Goal: Transaction & Acquisition: Purchase product/service

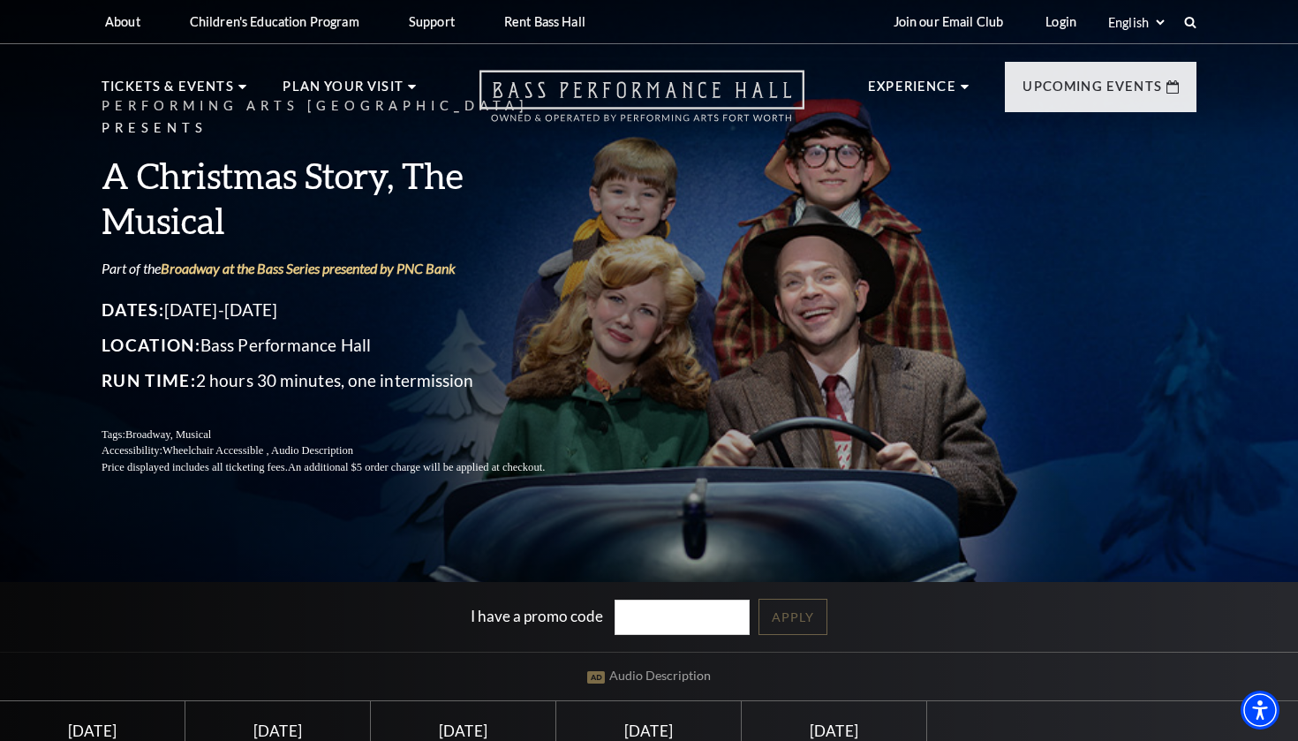
click at [630, 87] on icon "Open this option" at bounding box center [642, 96] width 325 height 52
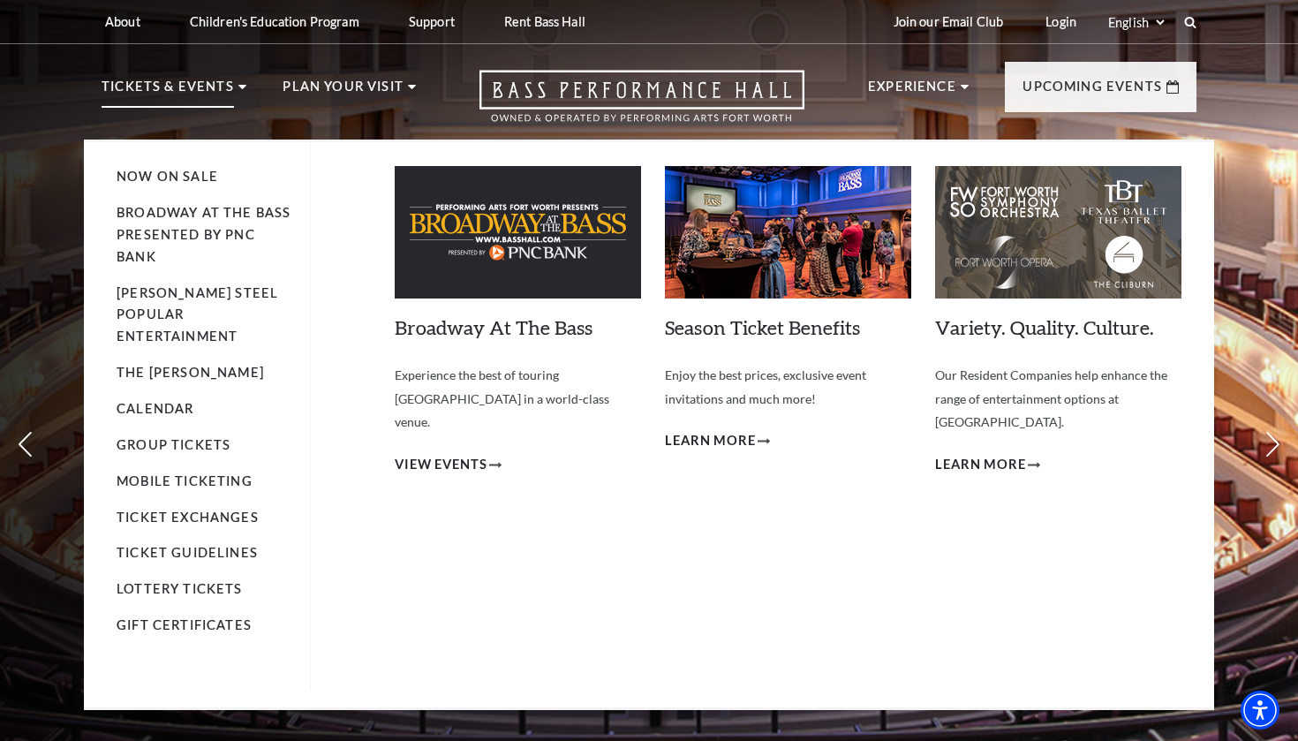
click at [199, 223] on li "Broadway At The Bass presented by PNC Bank" at bounding box center [205, 235] width 176 height 66
click at [197, 236] on link "Broadway At The Bass presented by PNC Bank" at bounding box center [204, 234] width 174 height 59
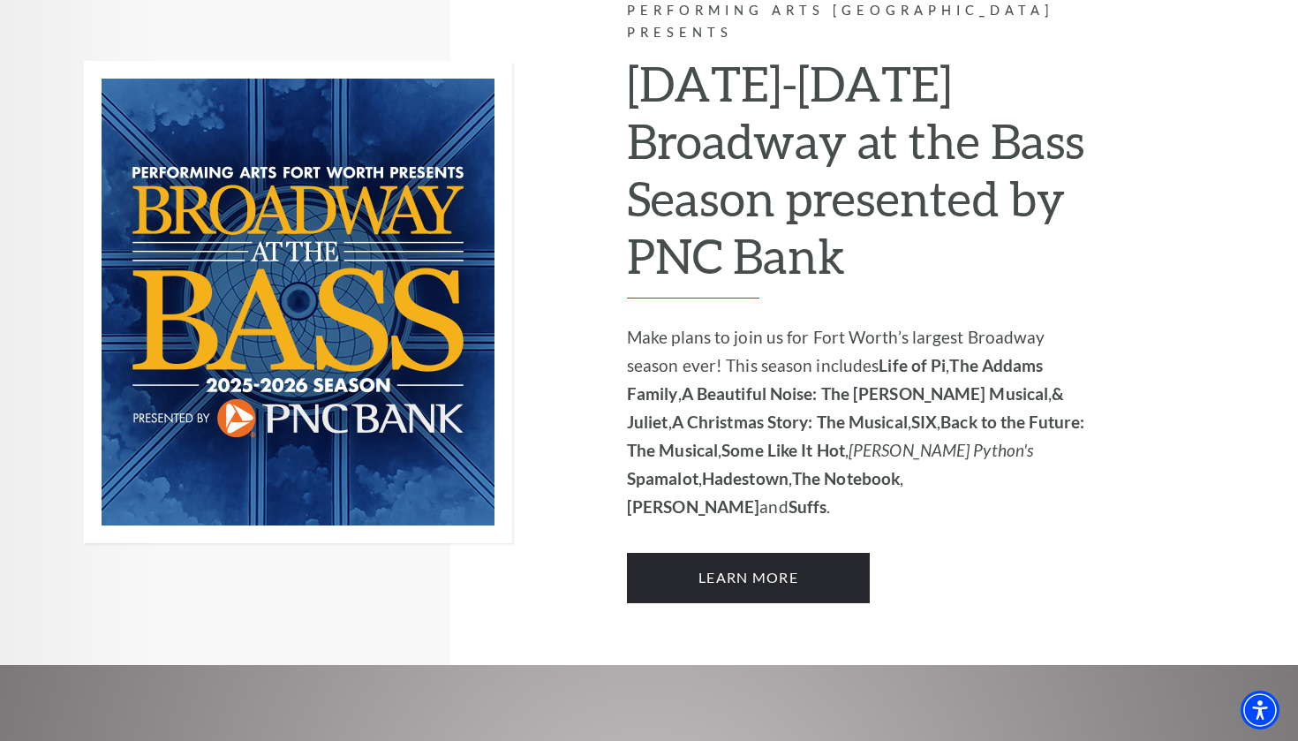
scroll to position [1184, 0]
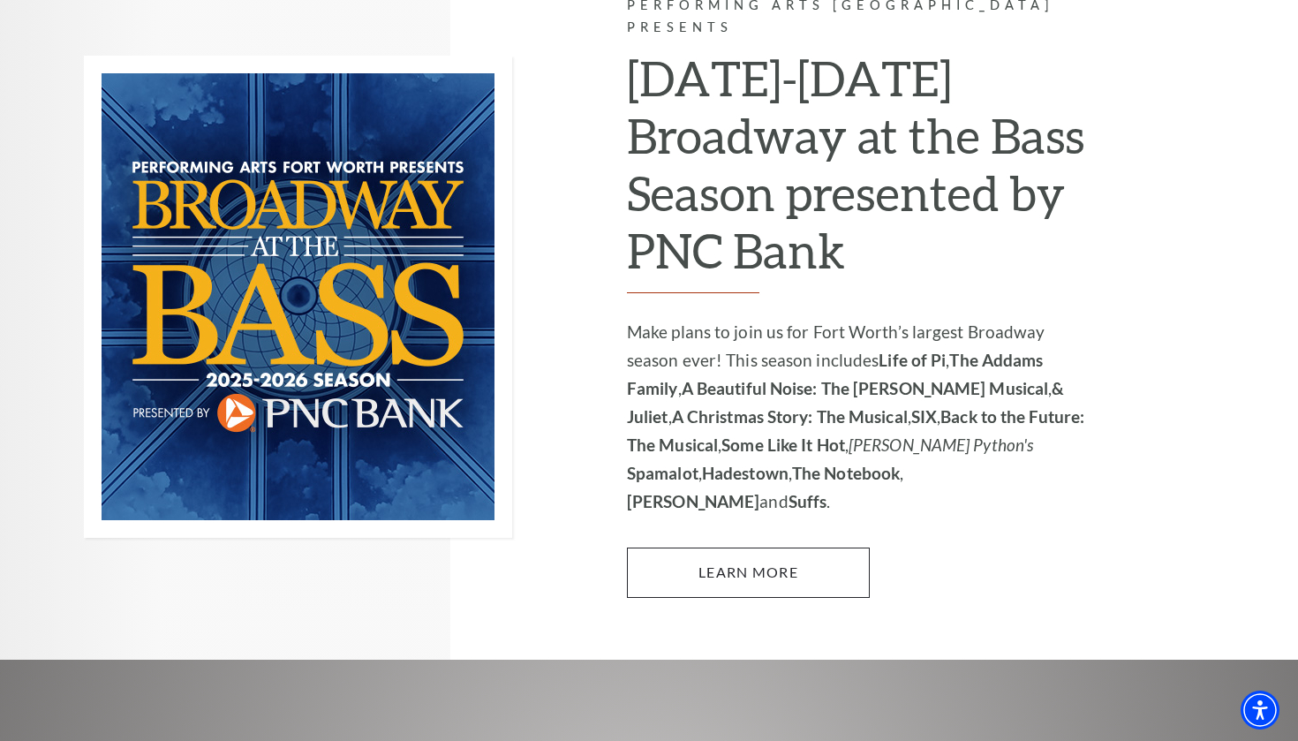
click at [664, 548] on link "Learn More" at bounding box center [748, 572] width 243 height 49
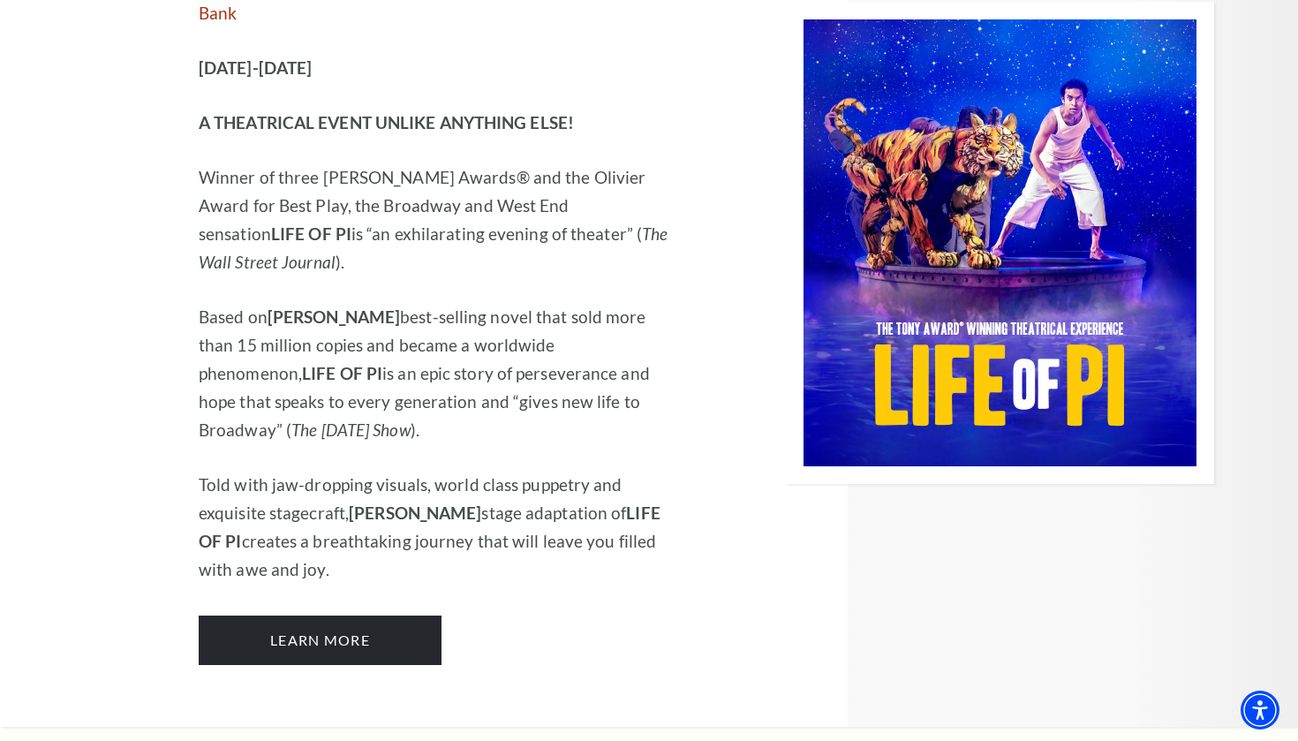
scroll to position [2202, 0]
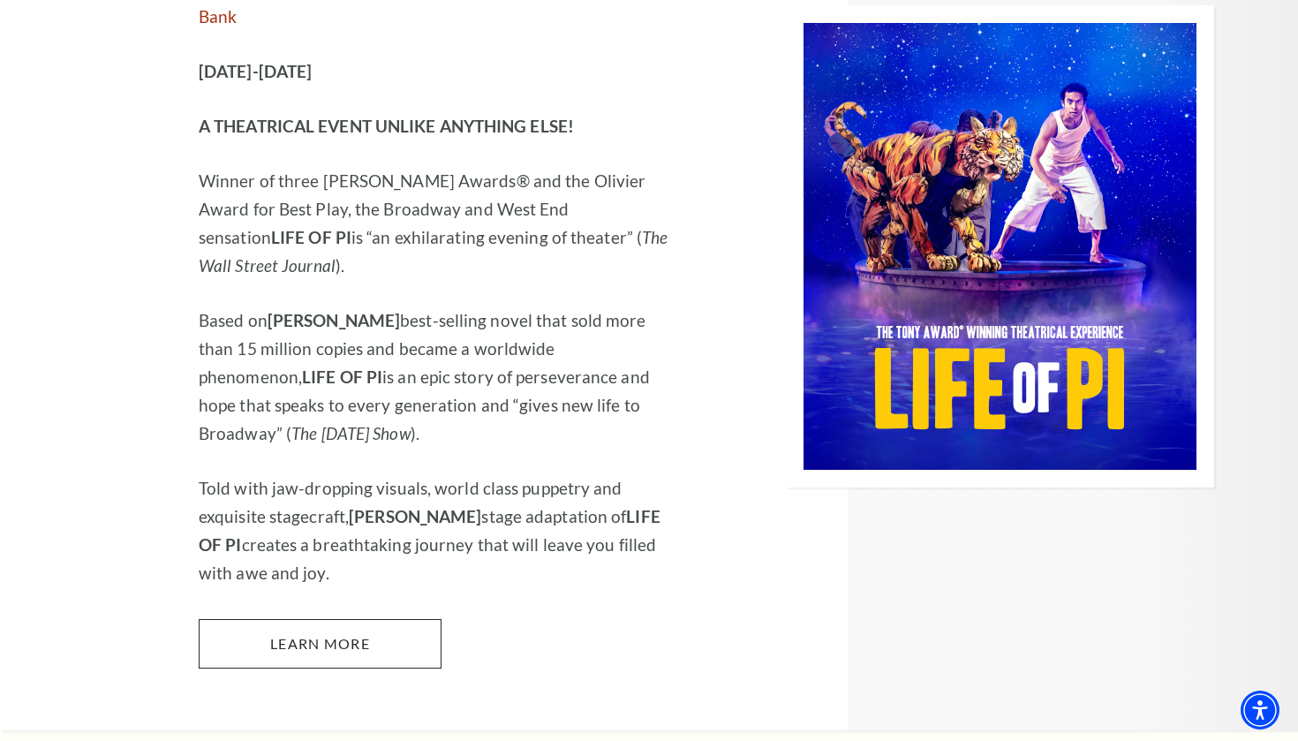
click at [400, 619] on link "Learn More" at bounding box center [320, 643] width 243 height 49
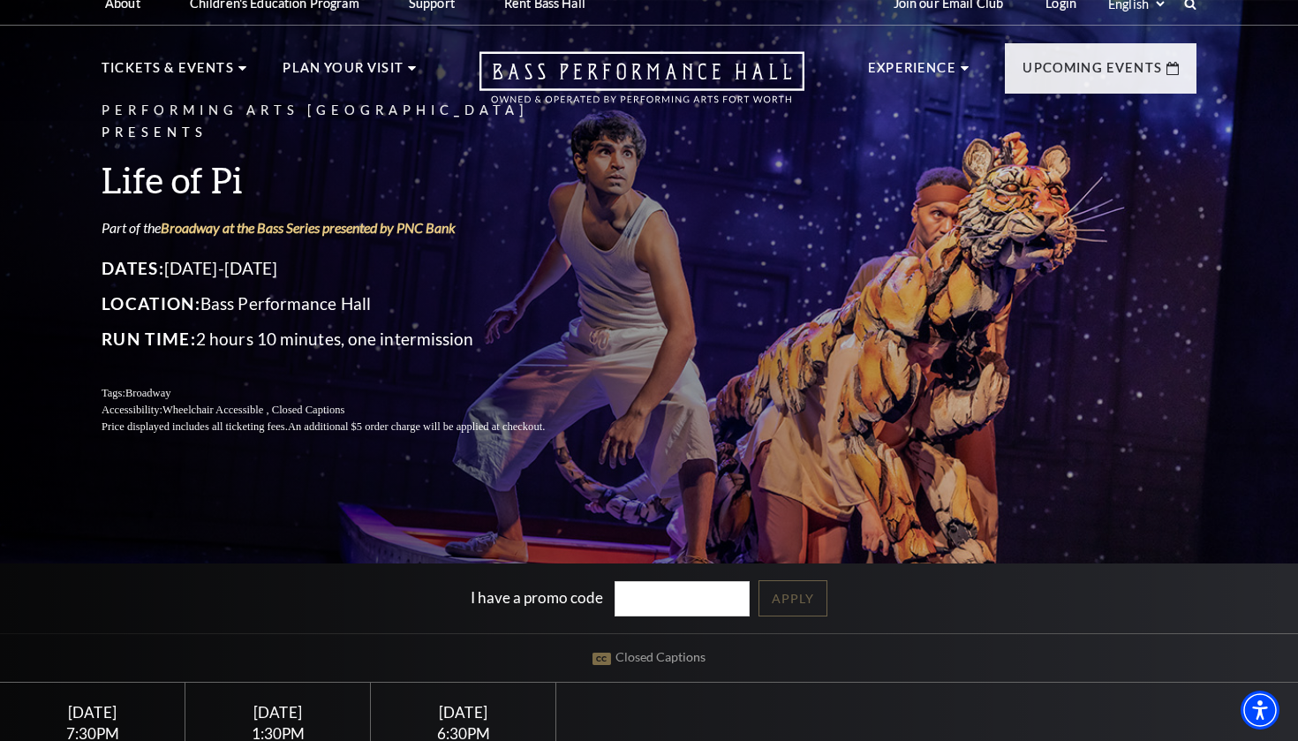
scroll to position [11, 0]
